Goal: Complete application form: Complete application form

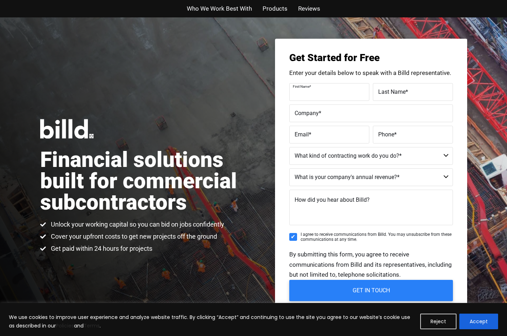
click at [323, 99] on input "First Name *" at bounding box center [329, 92] width 80 height 18
type input "amrit"
type input "singh"
type input "atm capital inc"
type input "americantranz01@gmail.com"
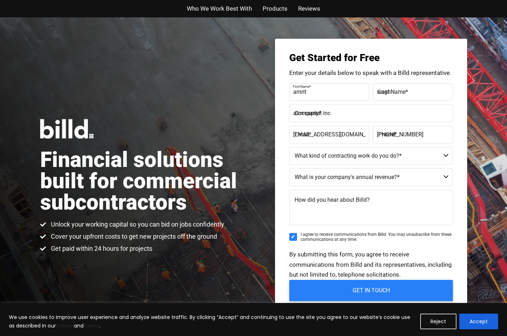
type input "(140) 880-62234"
click at [402, 155] on select "Commercial Commercial and Residential Residential Not a Contractor" at bounding box center [371, 156] width 164 height 18
select select "Commercial"
click at [289, 147] on select "Commercial Commercial and Residential Residential Not a Contractor" at bounding box center [371, 156] width 164 height 18
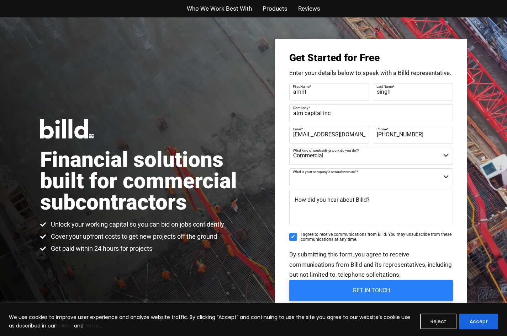
click at [441, 175] on select "$40M + $25M - $40M $8M - $25M $4M - $8M $2M - $4M $1M - $2M Less than $1M" at bounding box center [371, 178] width 164 height 18
select select "$1M - $2M"
click at [289, 169] on select "$40M + $25M - $40M $8M - $25M $4M - $8M $2M - $4M $1M - $2M Less than $1M" at bounding box center [371, 178] width 164 height 18
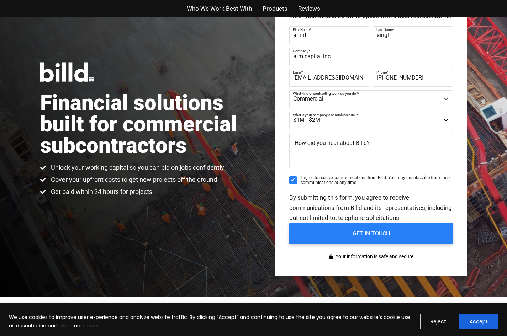
scroll to position [107, 0]
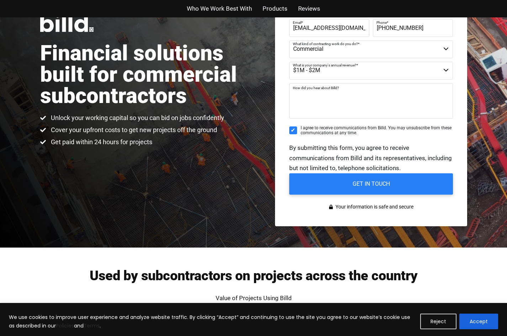
click at [346, 101] on textarea "How did you hear about Billd?" at bounding box center [371, 101] width 164 height 36
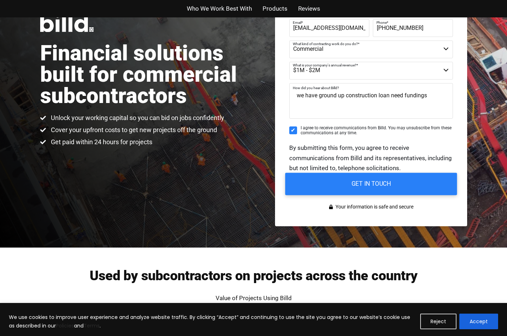
type textarea "we have ground up construction loan need fundings"
click at [369, 182] on input "GET IN TOUCH" at bounding box center [371, 184] width 172 height 22
